Goal: Information Seeking & Learning: Learn about a topic

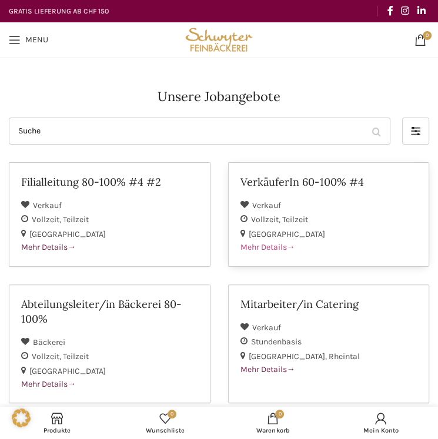
click at [305, 212] on div "Vollzeit Teilzeit" at bounding box center [329, 219] width 177 height 14
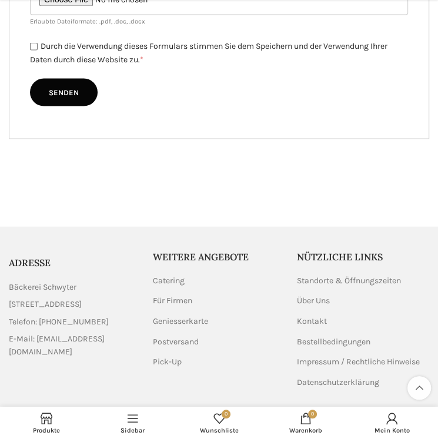
scroll to position [1065, 0]
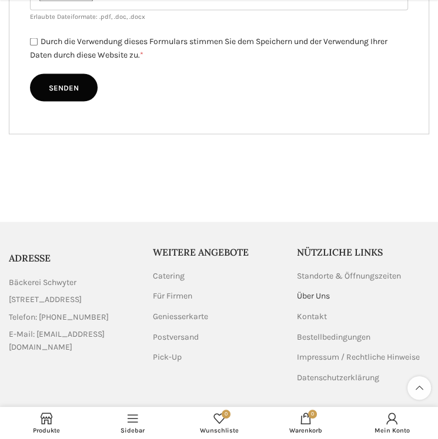
click at [306, 295] on link "Über Uns" at bounding box center [314, 296] width 34 height 12
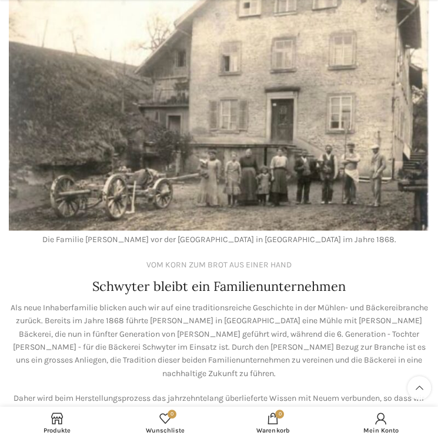
scroll to position [692, 0]
